Goal: Navigation & Orientation: Find specific page/section

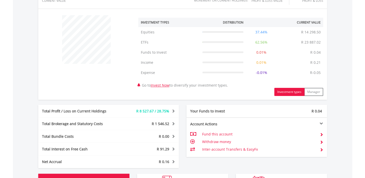
scroll to position [281, 0]
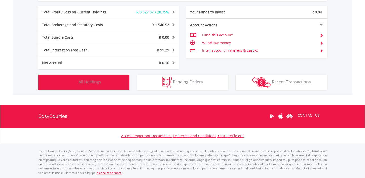
click at [88, 82] on span "All Holdings" at bounding box center [90, 82] width 23 height 6
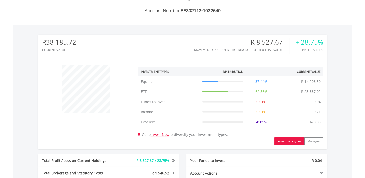
scroll to position [0, 0]
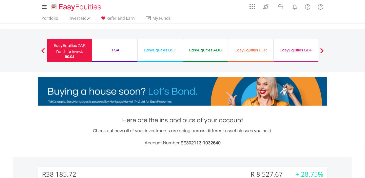
click at [301, 48] on div "EasyEquities GBP" at bounding box center [296, 50] width 39 height 7
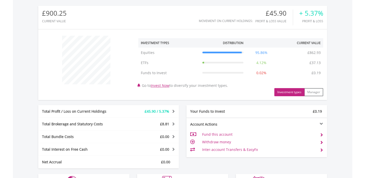
scroll to position [253, 0]
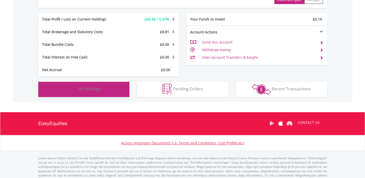
click at [94, 88] on span "All Holdings" at bounding box center [90, 89] width 23 height 6
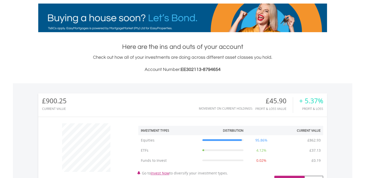
scroll to position [0, 0]
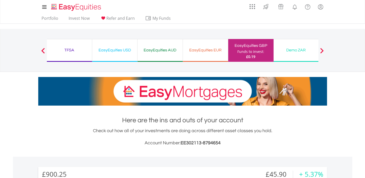
click at [198, 51] on div "EasyEquities EUR" at bounding box center [205, 50] width 39 height 7
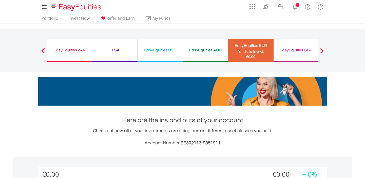
scroll to position [48, 96]
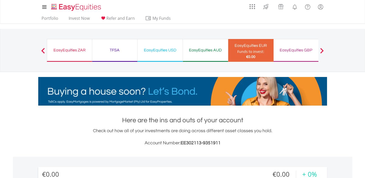
click at [195, 51] on div "EasyEquities AUD" at bounding box center [205, 50] width 39 height 7
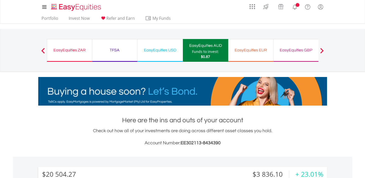
scroll to position [48, 96]
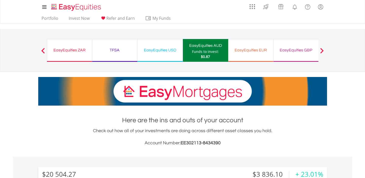
click at [62, 47] on div "EasyEquities ZAR" at bounding box center [69, 50] width 39 height 7
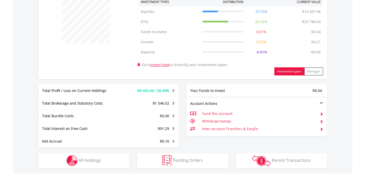
scroll to position [276, 0]
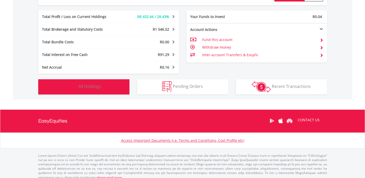
click at [80, 86] on span "All Holdings" at bounding box center [90, 87] width 23 height 6
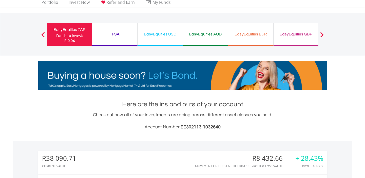
scroll to position [0, 0]
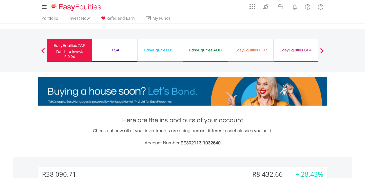
click at [117, 47] on div "TFSA" at bounding box center [114, 50] width 39 height 7
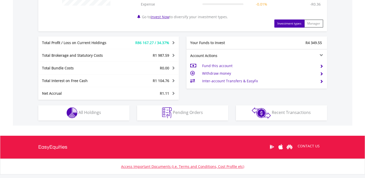
scroll to position [271, 0]
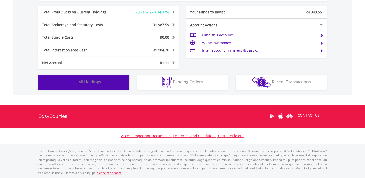
click at [92, 81] on span "All Holdings" at bounding box center [90, 82] width 23 height 6
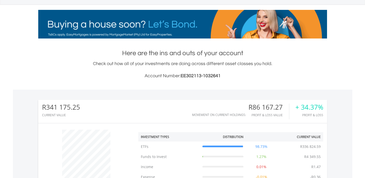
scroll to position [0, 0]
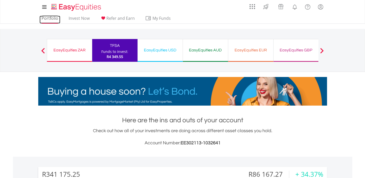
click at [52, 20] on link "Portfolio" at bounding box center [50, 20] width 21 height 8
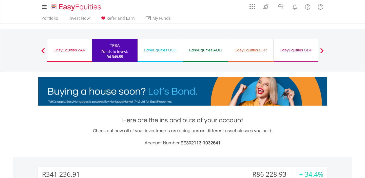
click at [294, 50] on div "EasyEquities GBP" at bounding box center [296, 50] width 39 height 7
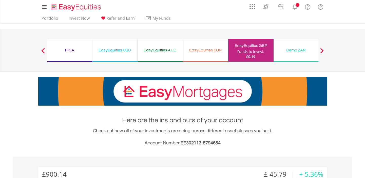
scroll to position [48, 96]
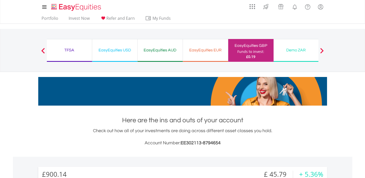
click at [121, 51] on div "EasyEquities USD" at bounding box center [114, 50] width 39 height 7
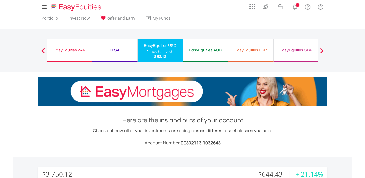
scroll to position [48, 96]
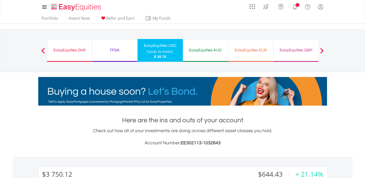
click at [215, 49] on div "EasyEquities AUD" at bounding box center [205, 50] width 39 height 7
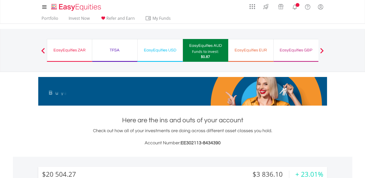
scroll to position [48, 96]
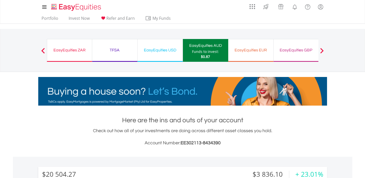
click at [65, 50] on div "EasyEquities ZAR" at bounding box center [69, 50] width 39 height 7
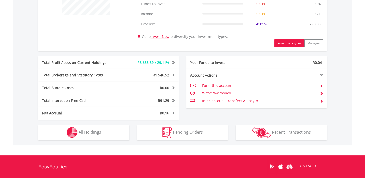
scroll to position [281, 0]
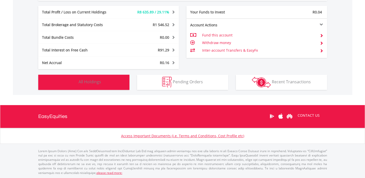
click at [95, 81] on span "All Holdings" at bounding box center [90, 82] width 23 height 6
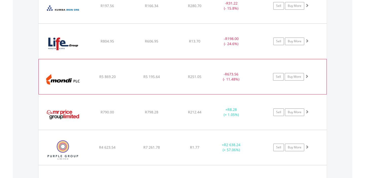
scroll to position [524, 0]
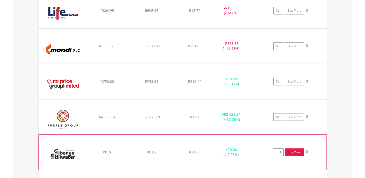
click at [291, 153] on link "Buy More" at bounding box center [294, 152] width 19 height 8
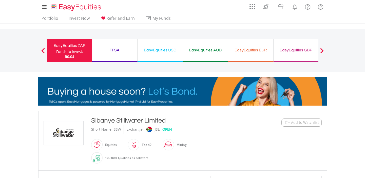
click at [287, 49] on div "EasyEquities GBP" at bounding box center [296, 50] width 39 height 7
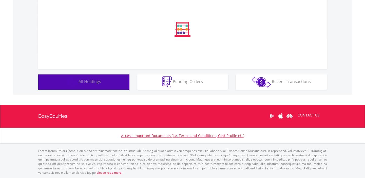
click at [87, 82] on span "All Holdings" at bounding box center [90, 82] width 23 height 6
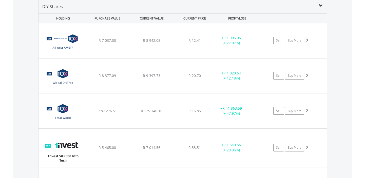
scroll to position [352, 0]
